Goal: Transaction & Acquisition: Purchase product/service

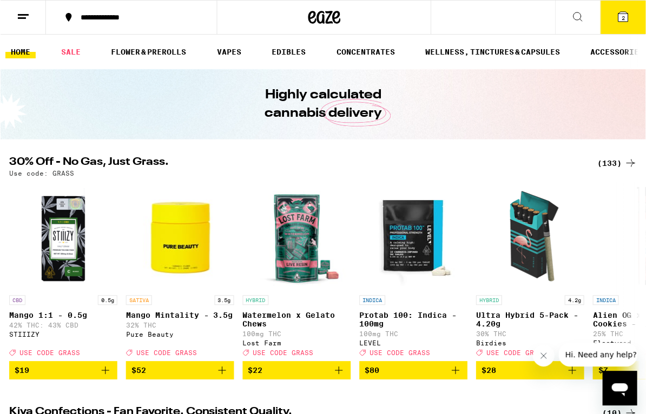
scroll to position [1, 0]
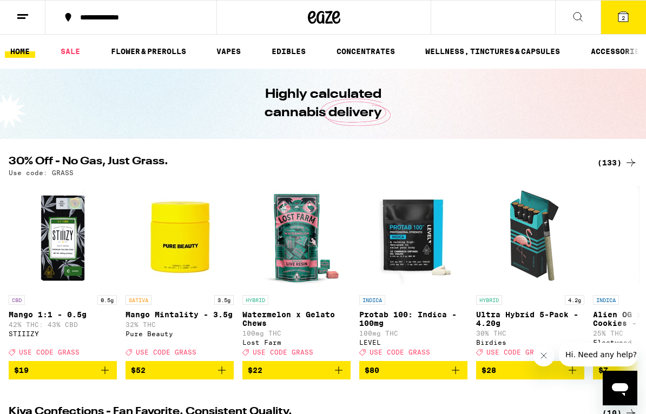
click at [629, 17] on icon at bounding box center [623, 16] width 13 height 13
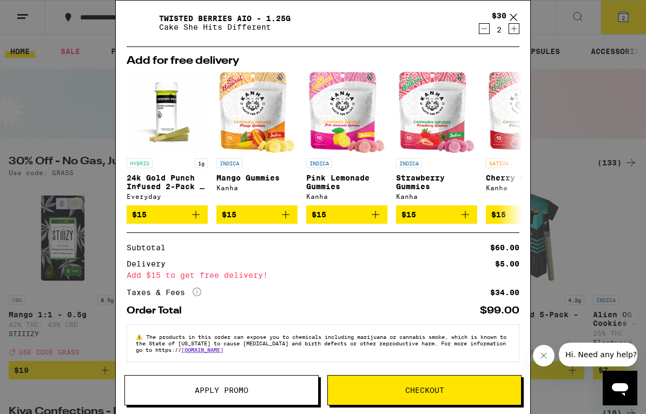
scroll to position [39, 0]
click at [274, 386] on button "Apply Promo" at bounding box center [221, 390] width 194 height 30
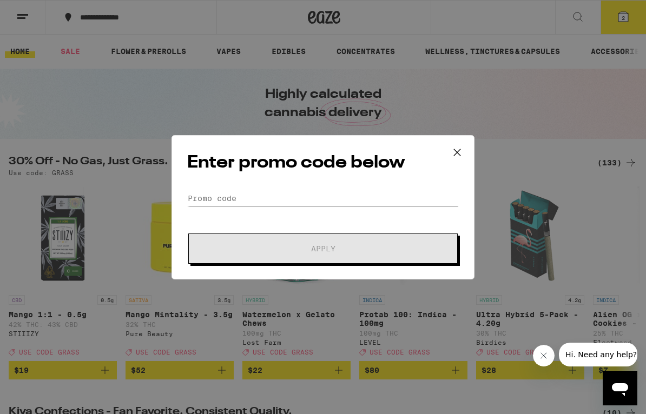
click at [460, 153] on icon at bounding box center [457, 152] width 6 height 6
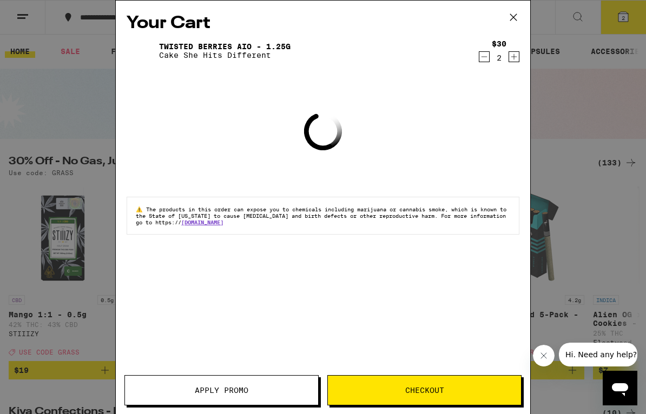
click at [513, 22] on icon at bounding box center [513, 17] width 16 height 16
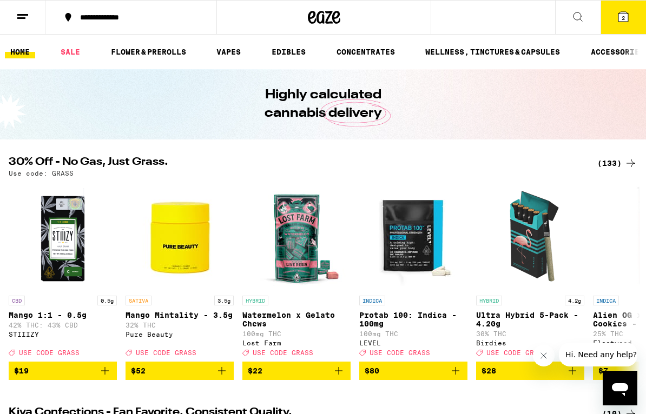
click at [157, 58] on link "FLOWER & PREROLLS" at bounding box center [148, 51] width 86 height 13
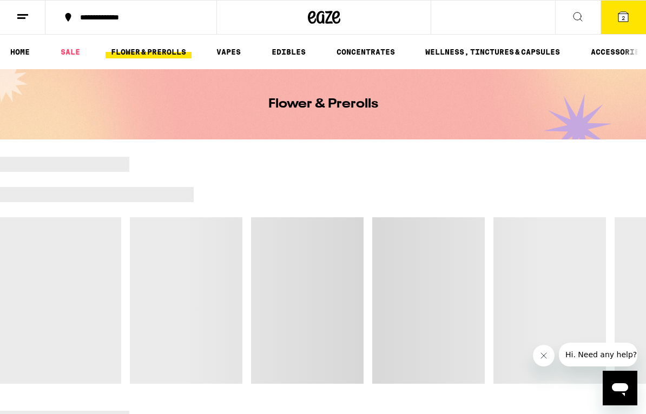
click at [155, 58] on link "FLOWER & PREROLLS" at bounding box center [148, 51] width 86 height 13
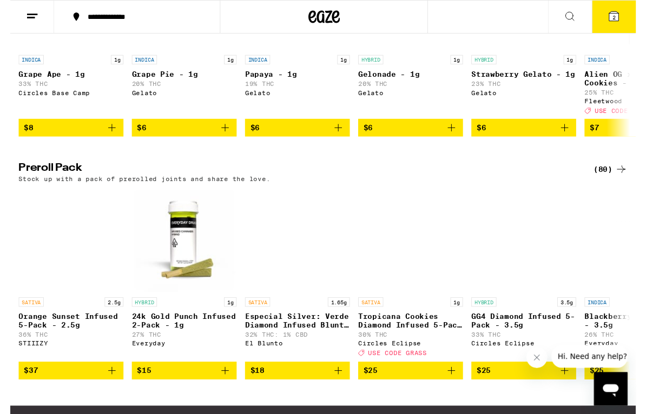
scroll to position [920, 0]
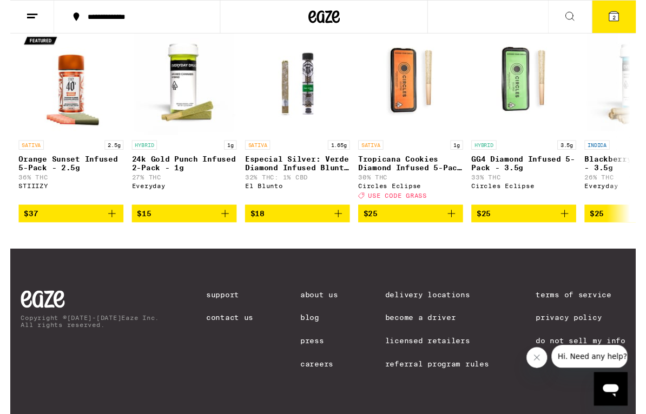
click at [305, 328] on link "Blog" at bounding box center [319, 328] width 39 height 9
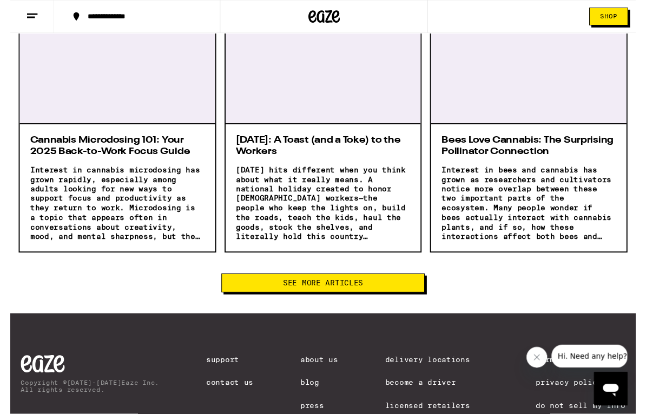
scroll to position [1729, 0]
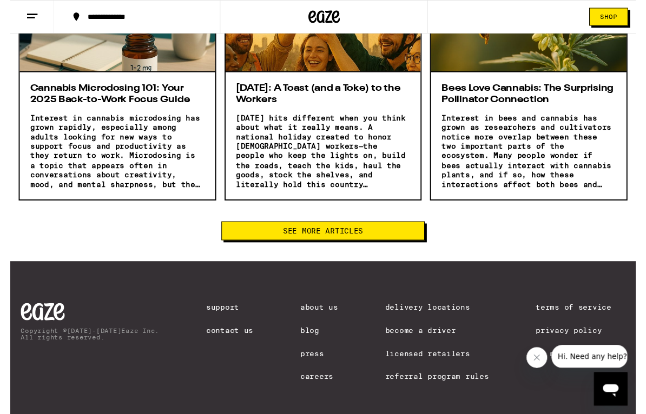
click at [403, 229] on button "See More Articles" at bounding box center [322, 238] width 209 height 19
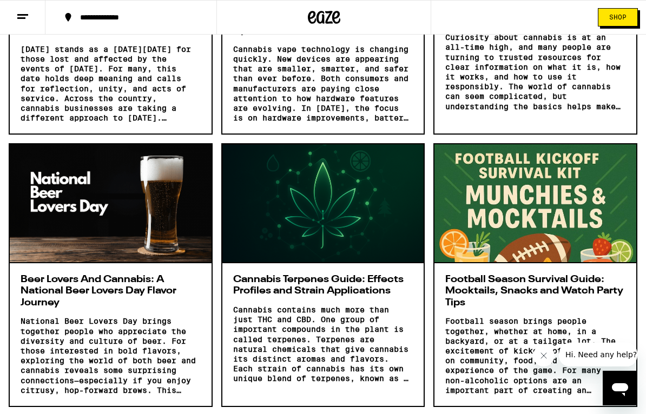
scroll to position [1267, 0]
